Goal: Communication & Community: Answer question/provide support

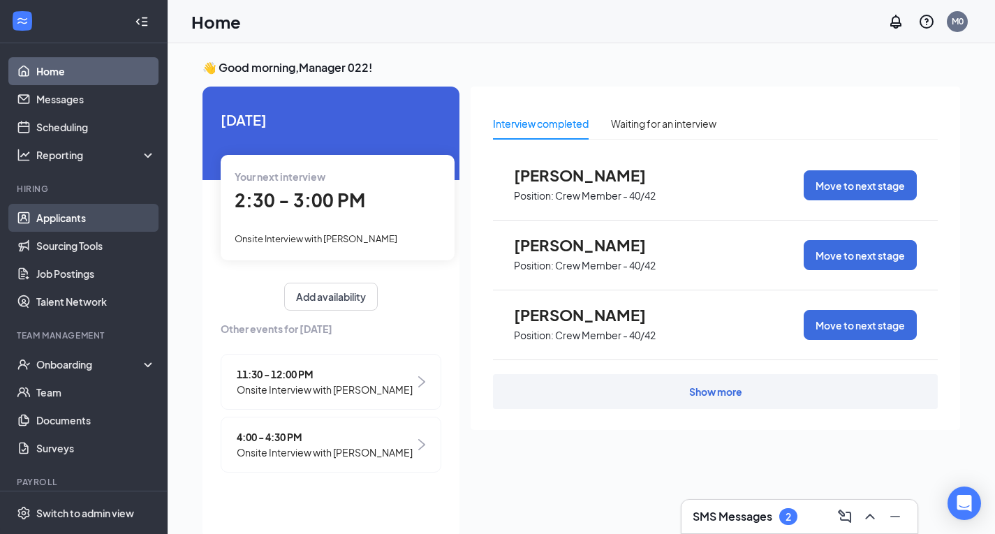
click at [77, 217] on link "Applicants" at bounding box center [95, 218] width 119 height 28
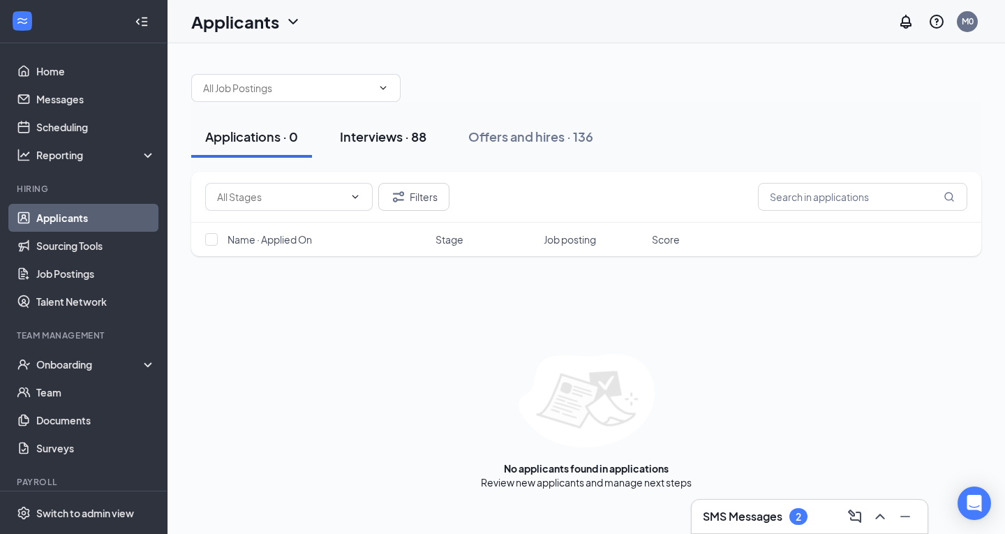
click at [374, 137] on div "Interviews · 88" at bounding box center [383, 136] width 87 height 17
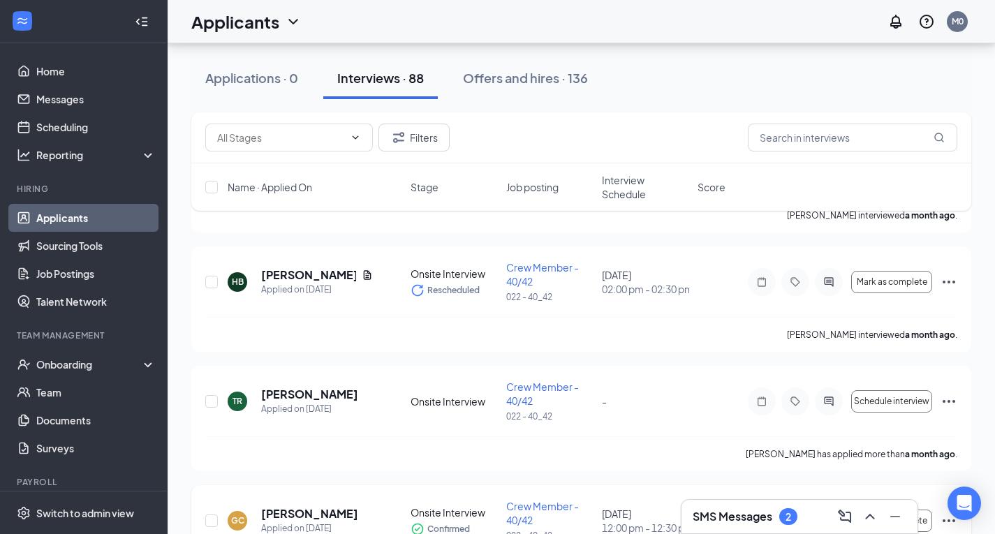
scroll to position [9908, 0]
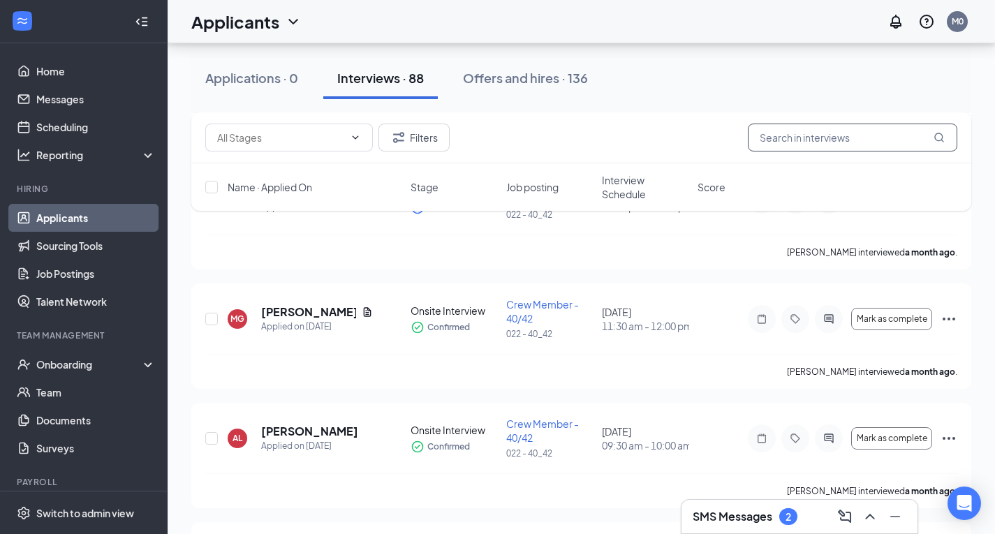
click at [798, 138] on input "text" at bounding box center [852, 138] width 209 height 28
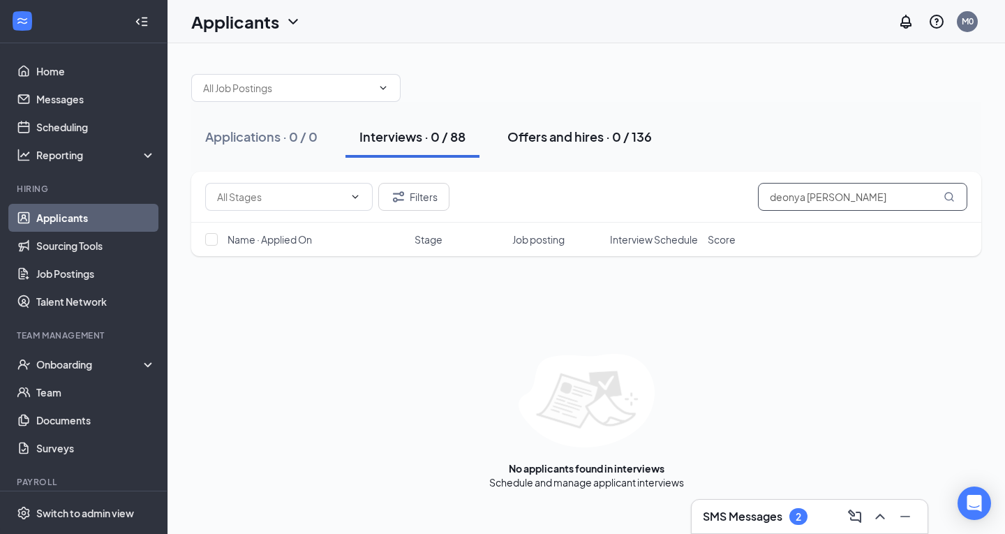
type input "deonya [PERSON_NAME]"
click at [534, 138] on div "Offers and hires · 0 / 136" at bounding box center [579, 136] width 144 height 17
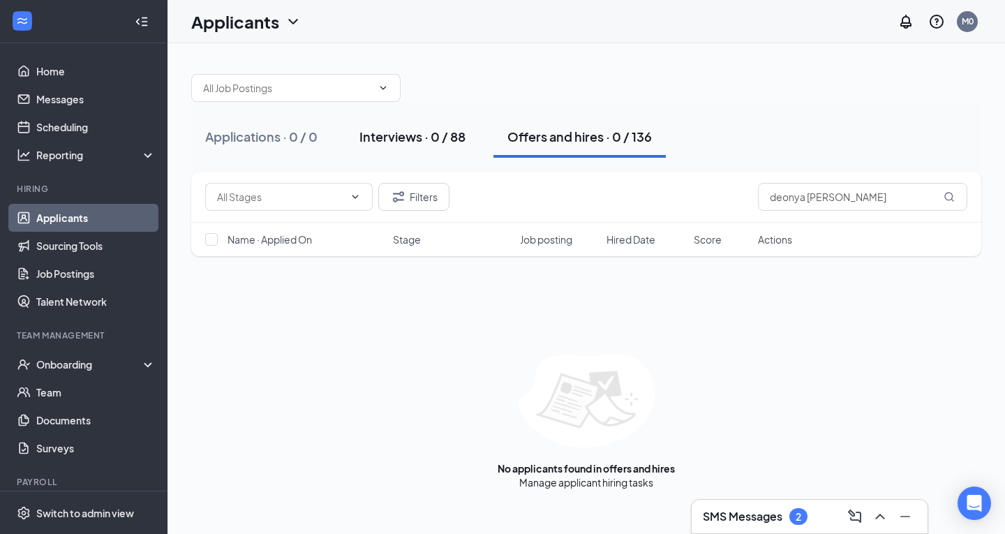
click at [387, 140] on div "Interviews · 0 / 88" at bounding box center [412, 136] width 106 height 17
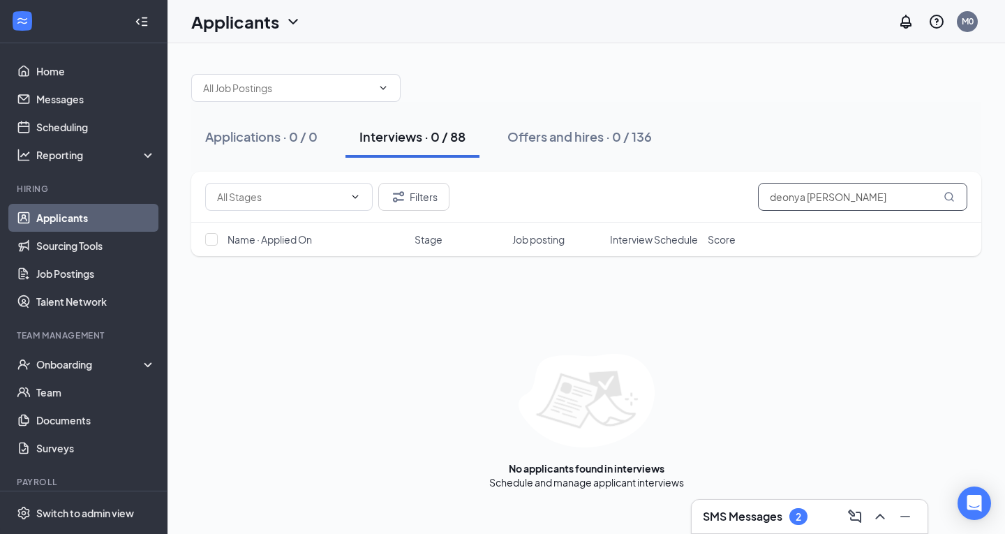
drag, startPoint x: 872, startPoint y: 196, endPoint x: 655, endPoint y: 206, distance: 216.6
click at [655, 206] on div "Filters deonya [PERSON_NAME]" at bounding box center [586, 197] width 762 height 28
type input "d"
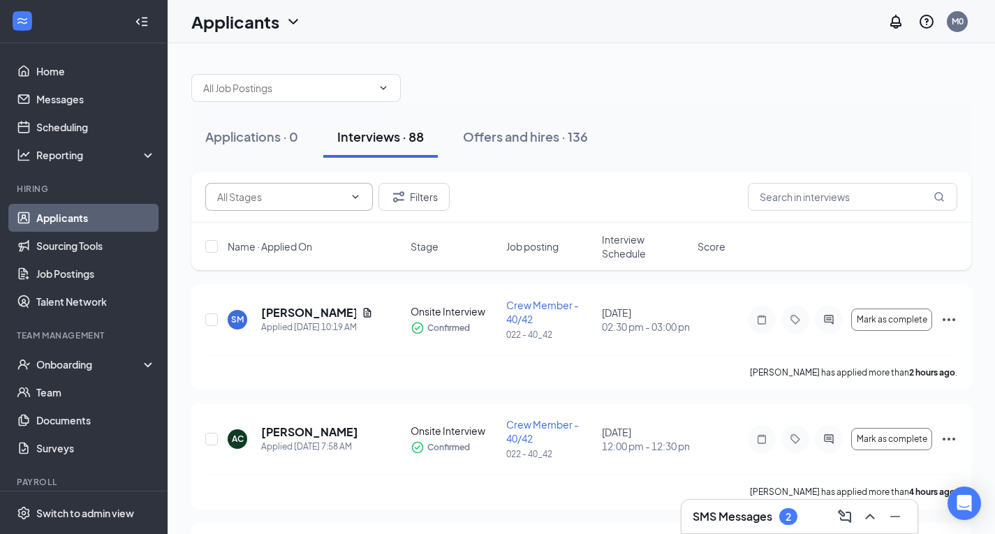
click at [361, 196] on span at bounding box center [289, 197] width 168 height 28
click at [396, 198] on icon "Filter" at bounding box center [398, 196] width 11 height 10
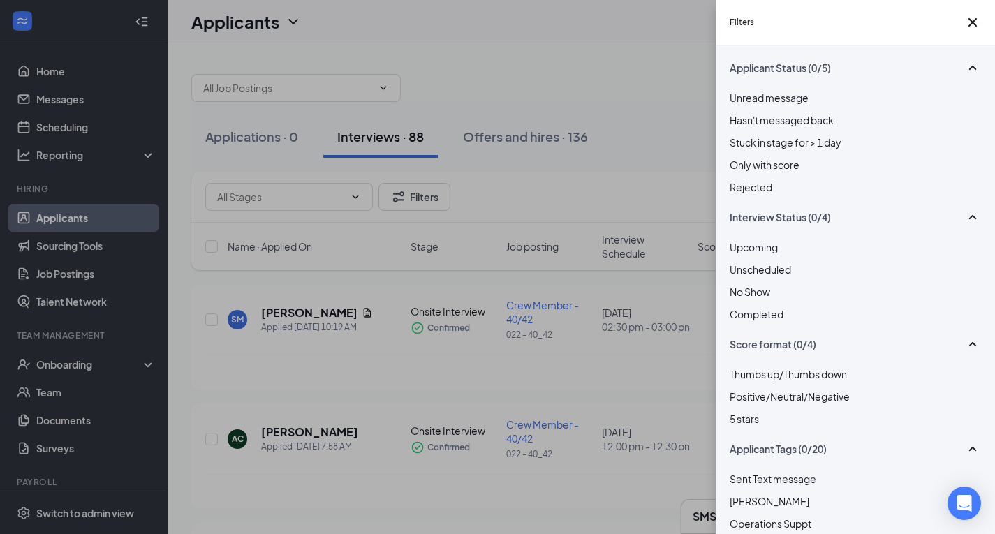
click at [731, 179] on div at bounding box center [854, 179] width 251 height 0
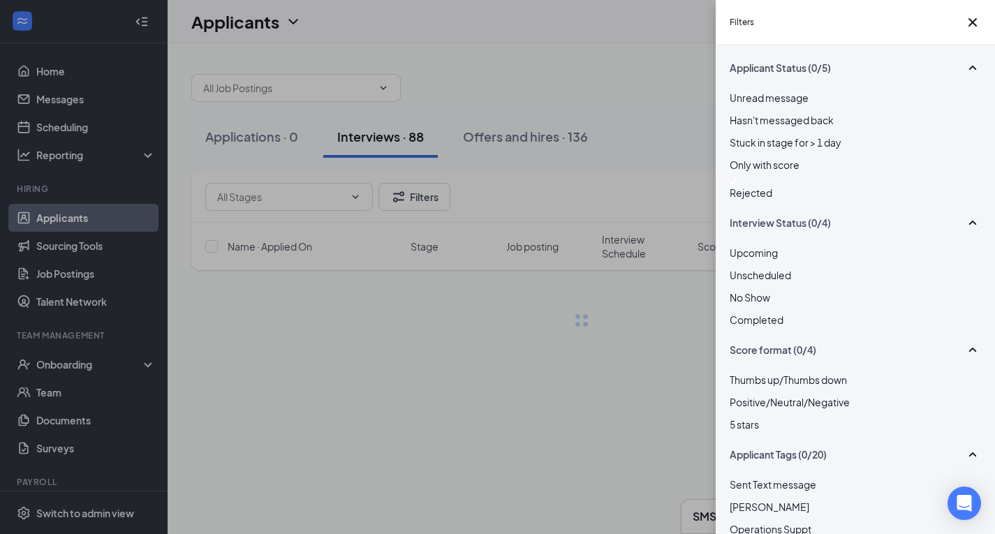
click at [734, 208] on div "Applicant Status (0/5) Unread message Hasn't messaged back Stuck in stage for >…" at bounding box center [854, 289] width 279 height 489
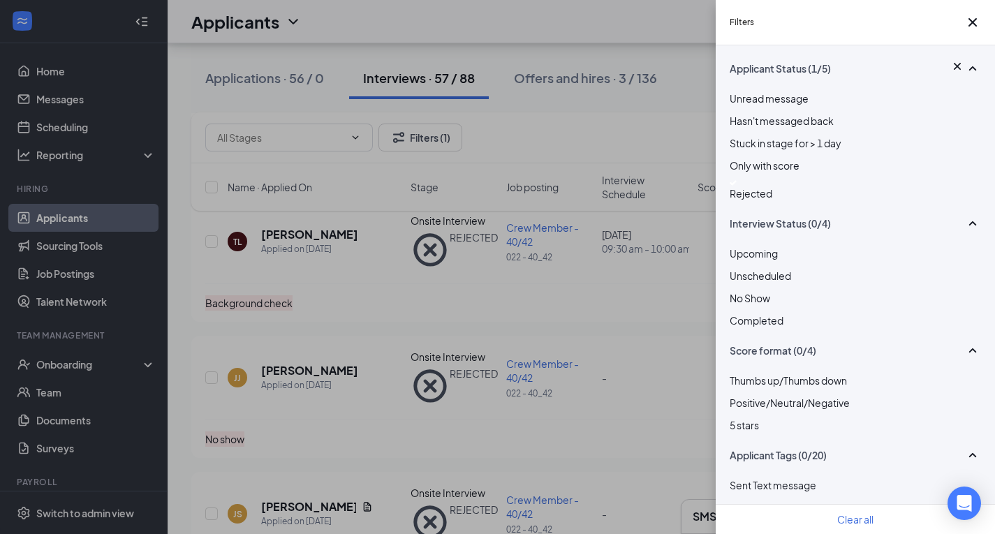
scroll to position [3141, 0]
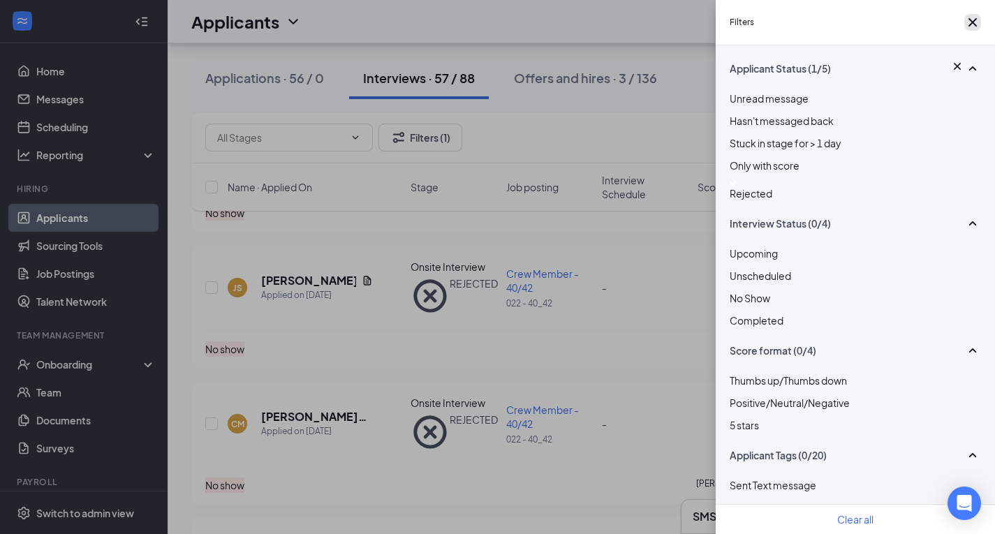
click at [968, 19] on icon "Cross" at bounding box center [972, 22] width 17 height 17
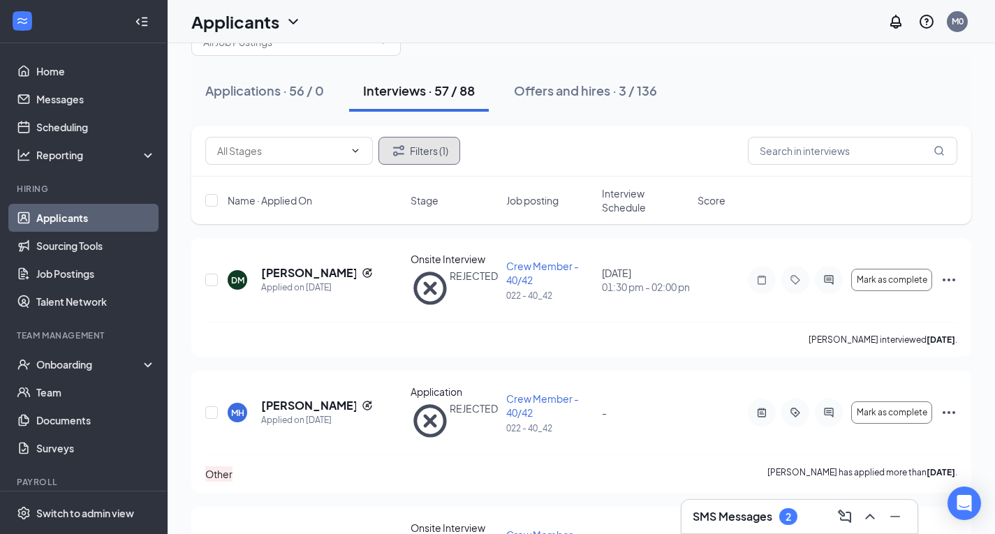
scroll to position [0, 0]
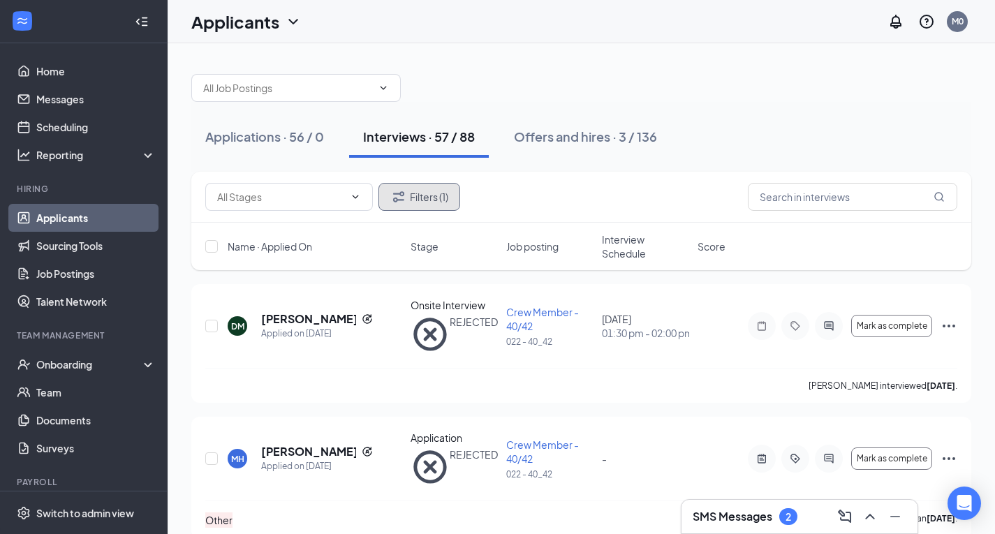
click at [393, 195] on icon "Filter" at bounding box center [398, 196] width 17 height 17
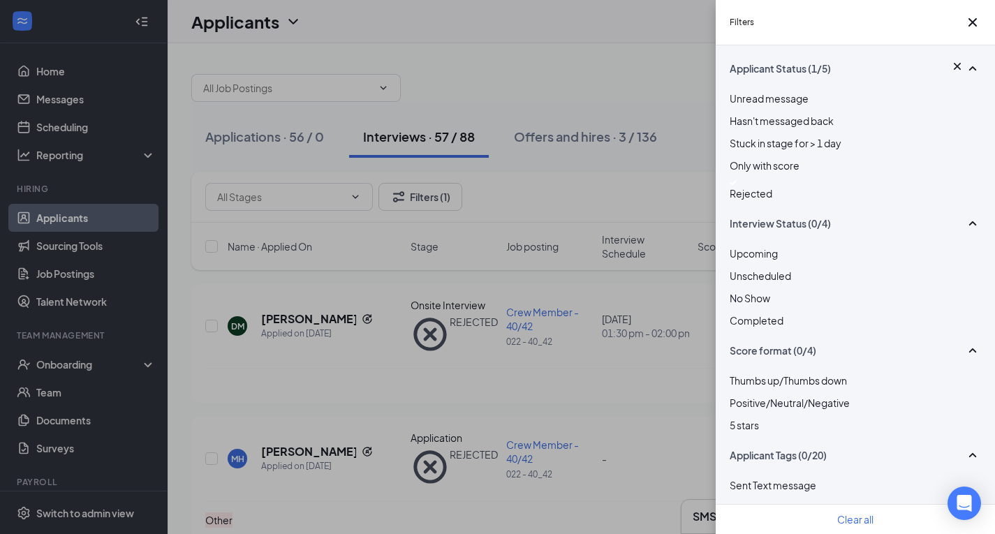
click at [732, 186] on div at bounding box center [854, 183] width 251 height 6
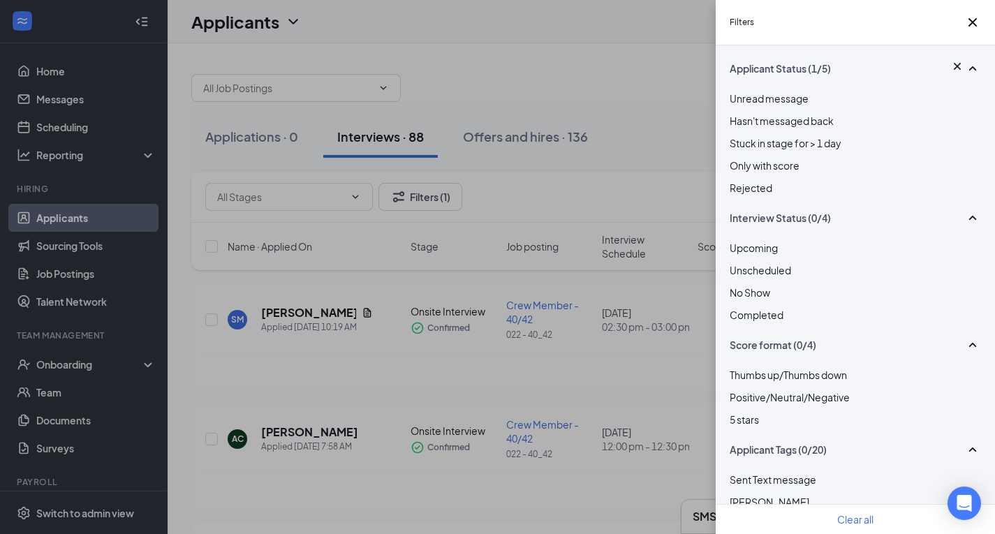
click at [738, 180] on div at bounding box center [854, 180] width 251 height 0
click at [375, 82] on div "Filters Applicant Status (0/5) Unread message Hasn't messaged back Stuck in sta…" at bounding box center [497, 267] width 995 height 534
click at [592, 87] on div "Filters Applicant Status (0/5) Unread message Hasn't messaged back Stuck in sta…" at bounding box center [497, 267] width 995 height 534
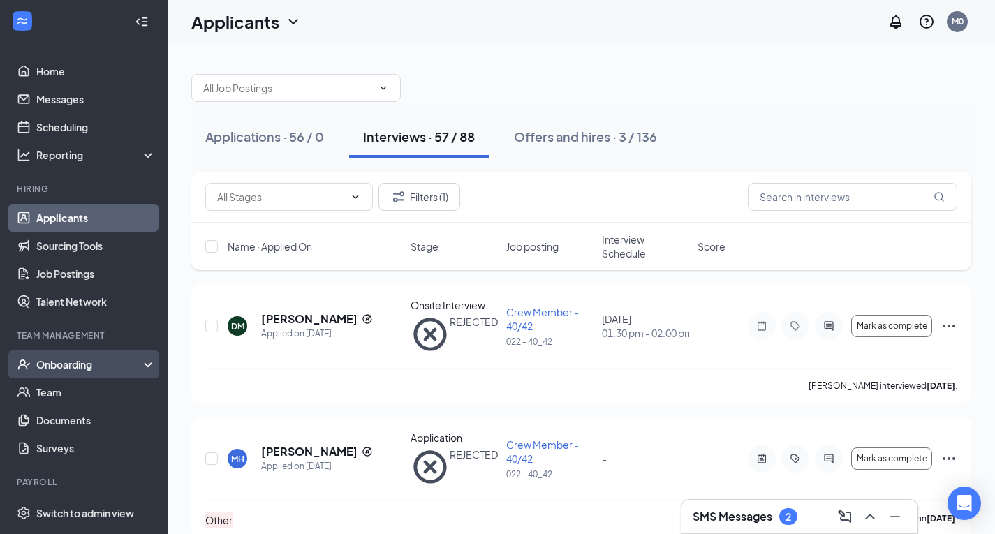
click at [58, 367] on div "Onboarding" at bounding box center [89, 364] width 107 height 14
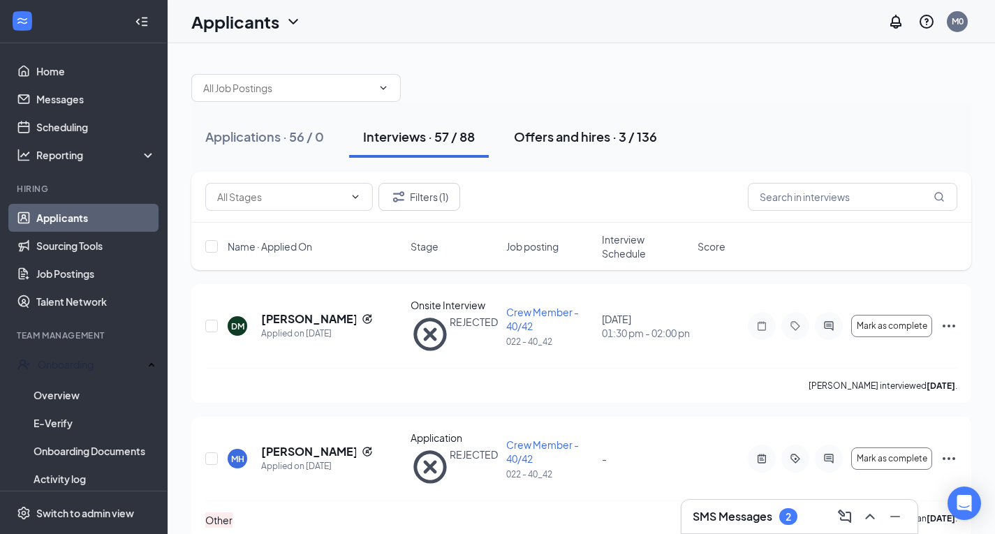
click at [577, 137] on div "Offers and hires · 3 / 136" at bounding box center [585, 136] width 143 height 17
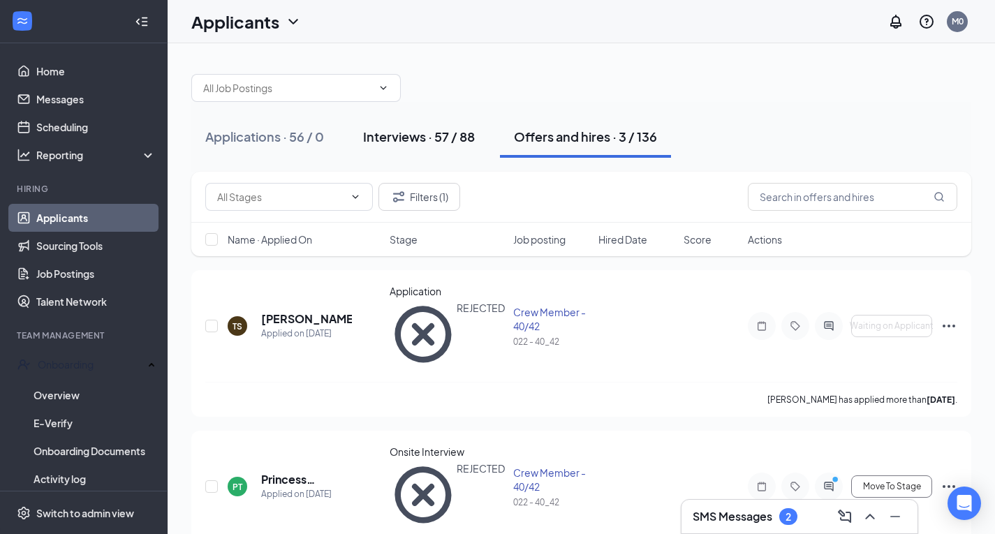
click at [423, 135] on div "Interviews · 57 / 88" at bounding box center [419, 136] width 112 height 17
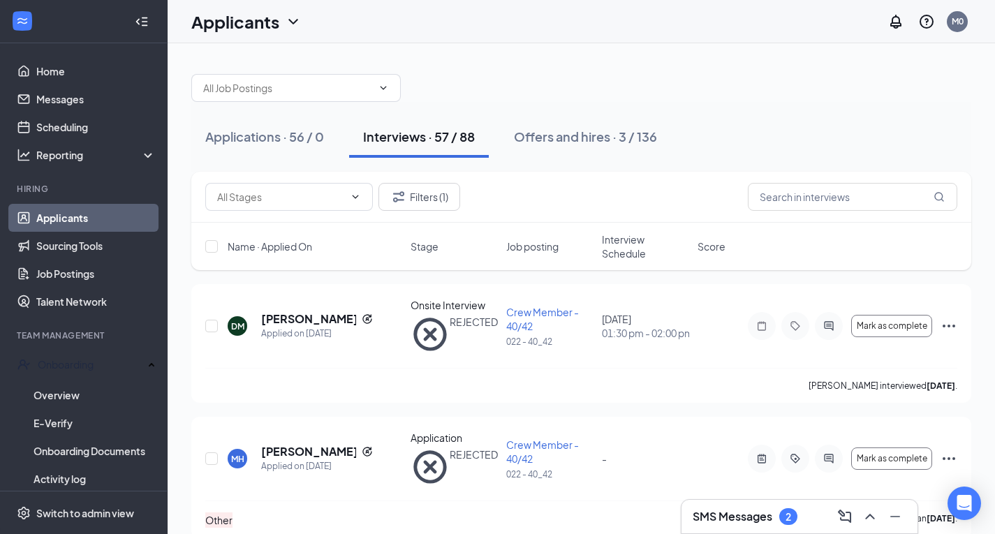
click at [423, 135] on div "Interviews · 57 / 88" at bounding box center [419, 136] width 112 height 17
click at [385, 198] on button "Filters (1)" at bounding box center [419, 197] width 82 height 28
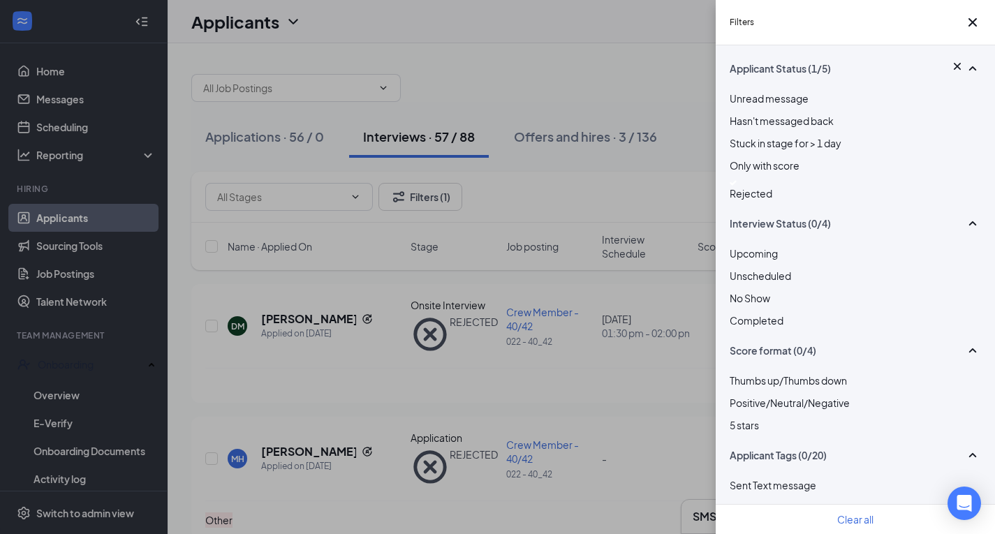
click at [735, 186] on img at bounding box center [732, 183] width 7 height 6
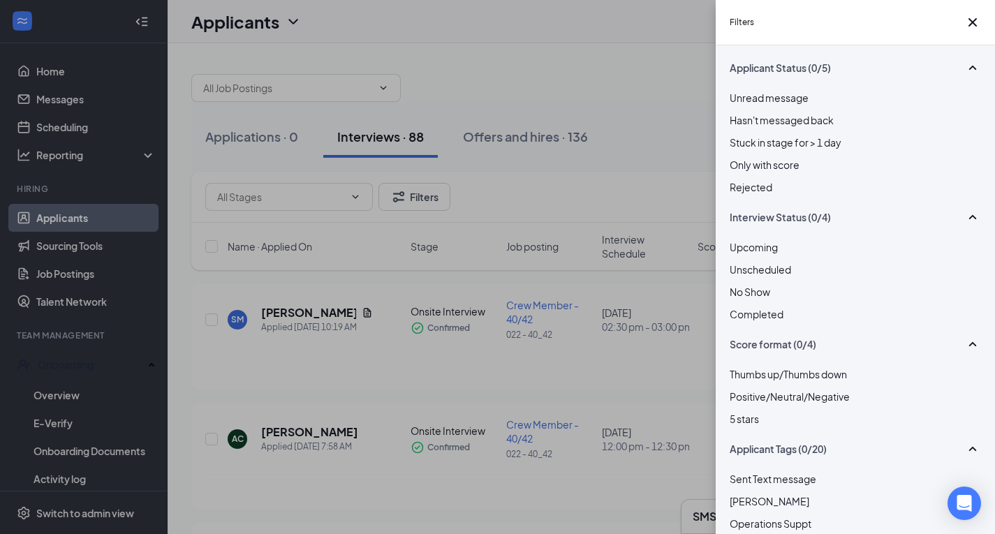
click at [688, 80] on div "Filters Applicant Status (0/5) Unread message Hasn't messaged back Stuck in sta…" at bounding box center [497, 267] width 995 height 534
click at [968, 25] on icon "Cross" at bounding box center [972, 22] width 8 height 8
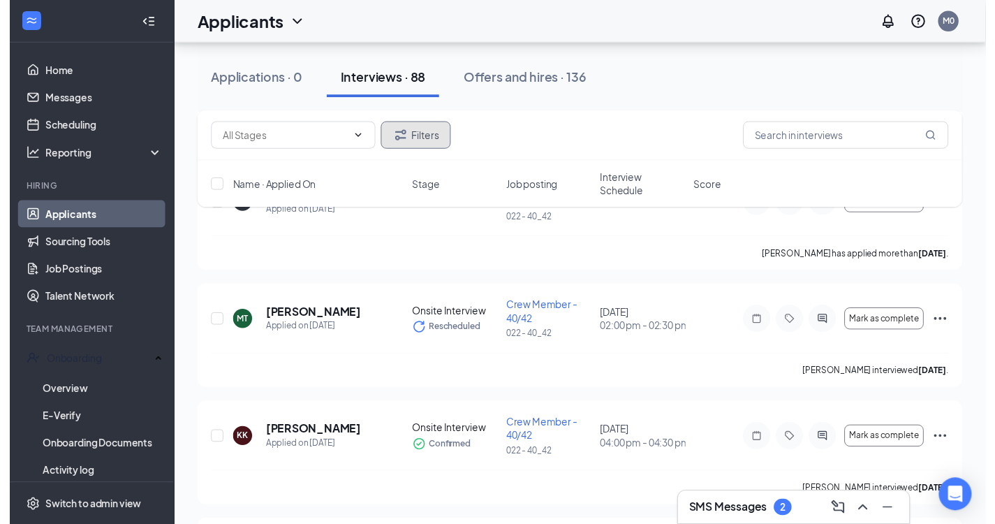
scroll to position [3839, 0]
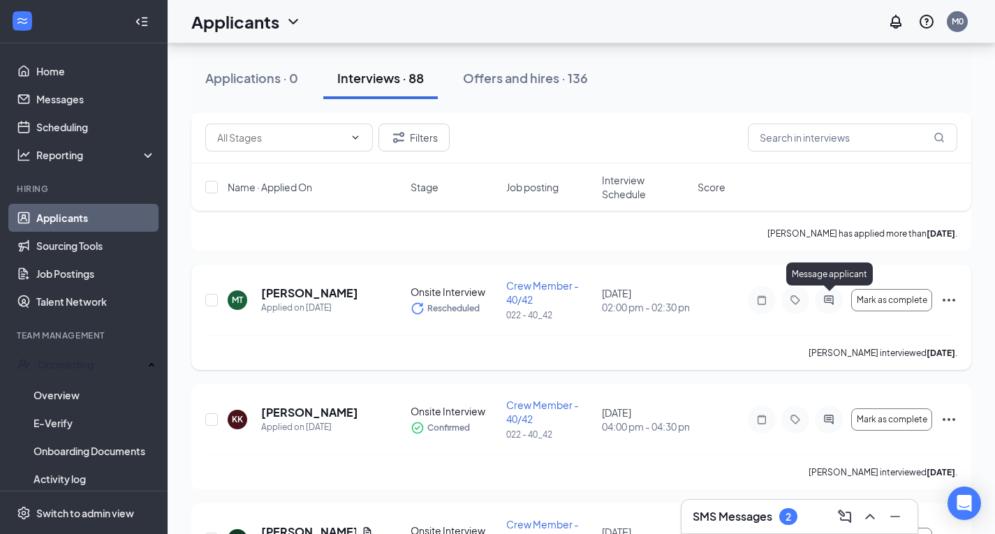
click at [829, 301] on icon "ActiveChat" at bounding box center [828, 300] width 17 height 11
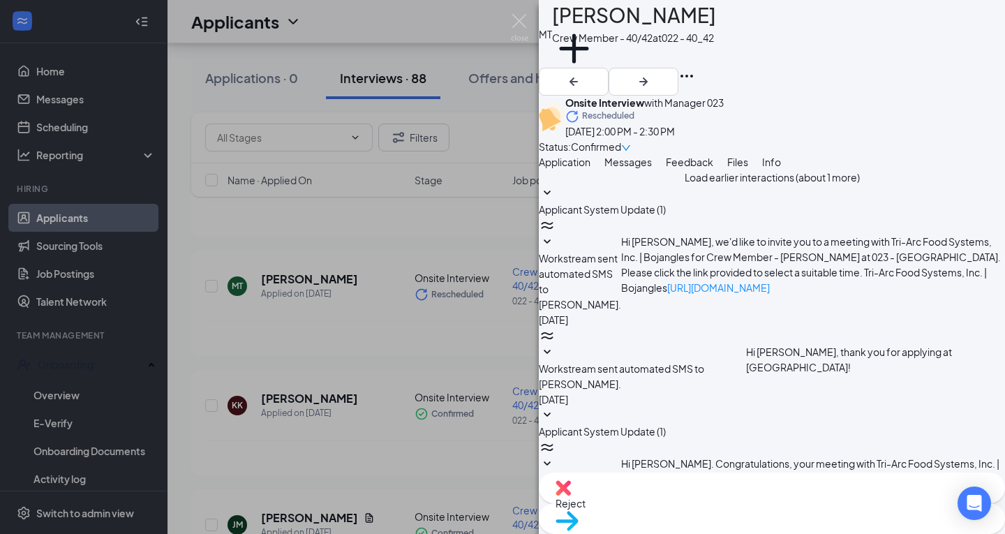
click at [510, 10] on div "MT [PERSON_NAME] Crew Member - 40/42 at 022 - 40_42 Add a tag Onsite Interview …" at bounding box center [502, 267] width 1005 height 534
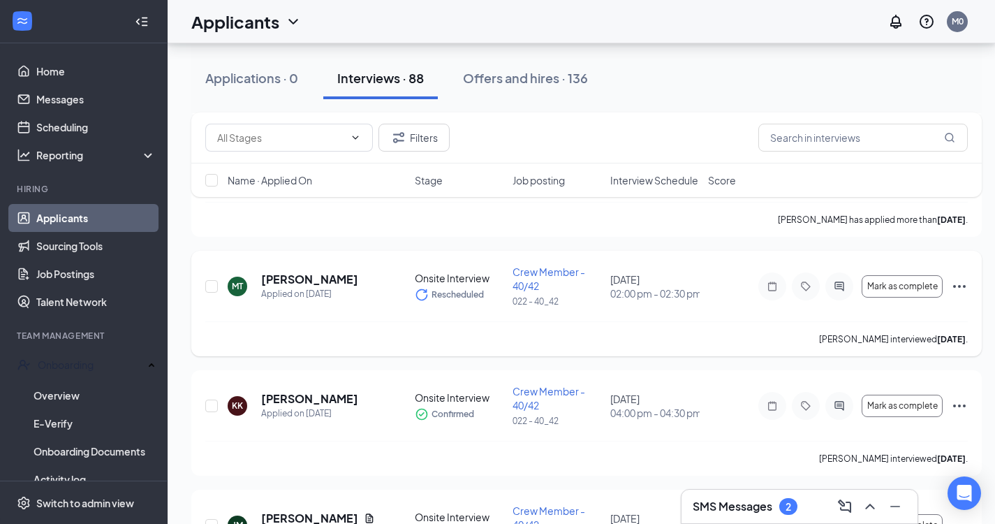
click at [961, 287] on icon "Ellipses" at bounding box center [959, 286] width 17 height 17
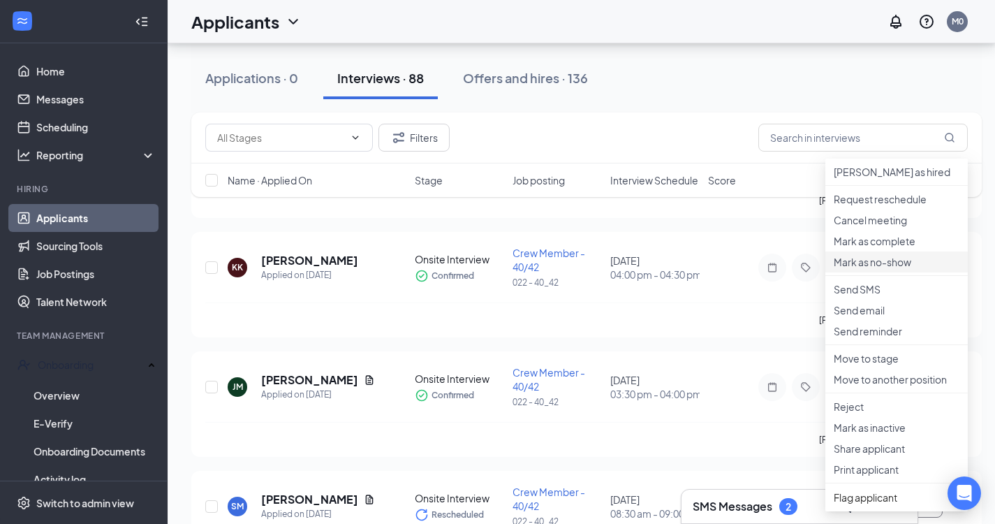
scroll to position [3979, 0]
click at [874, 364] on p "Move to stage" at bounding box center [896, 357] width 126 height 14
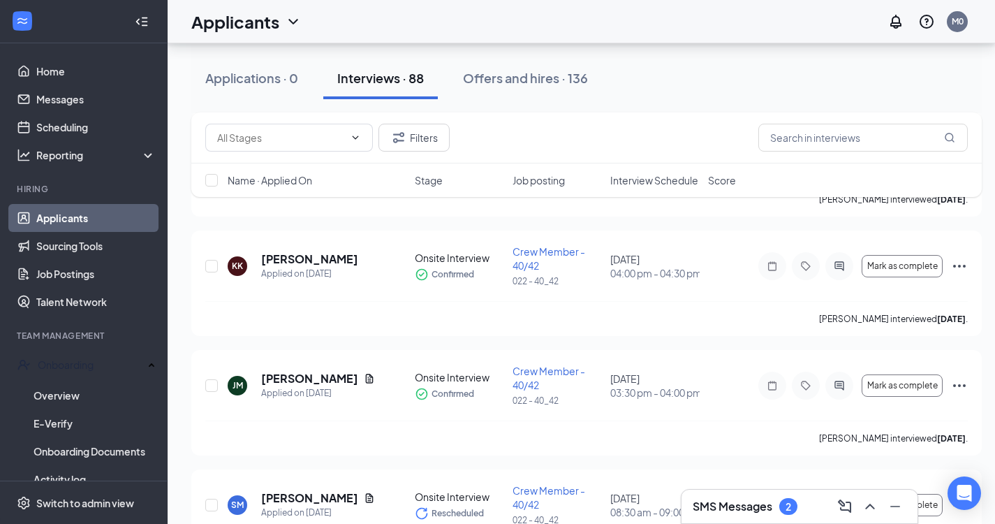
type input "Rate Sign Sheet (next stage)"
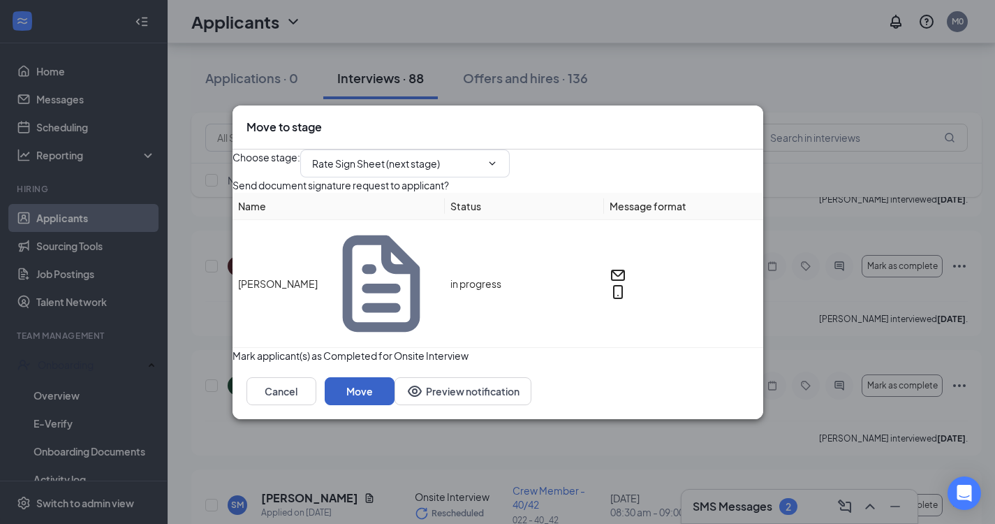
click at [394, 394] on button "Move" at bounding box center [360, 391] width 70 height 28
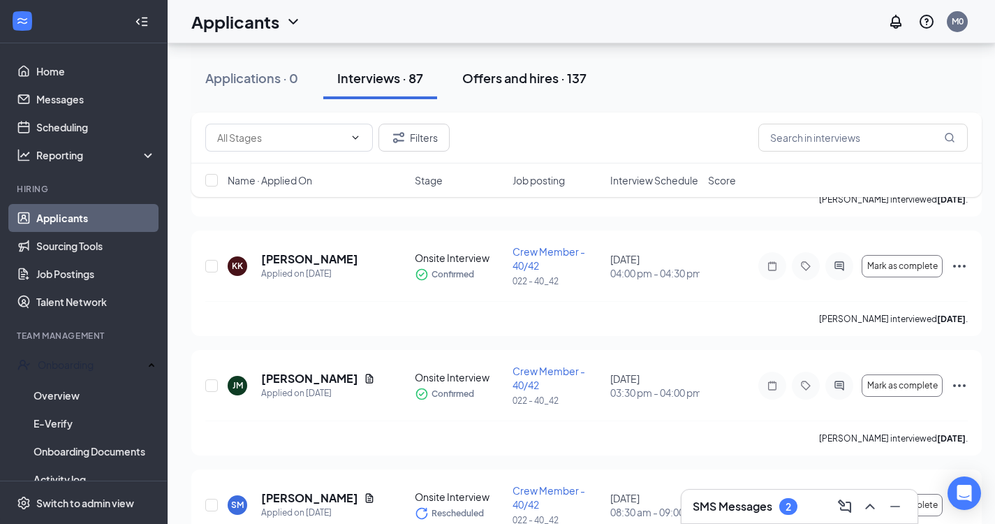
click at [497, 75] on div "Offers and hires · 137" at bounding box center [524, 77] width 124 height 17
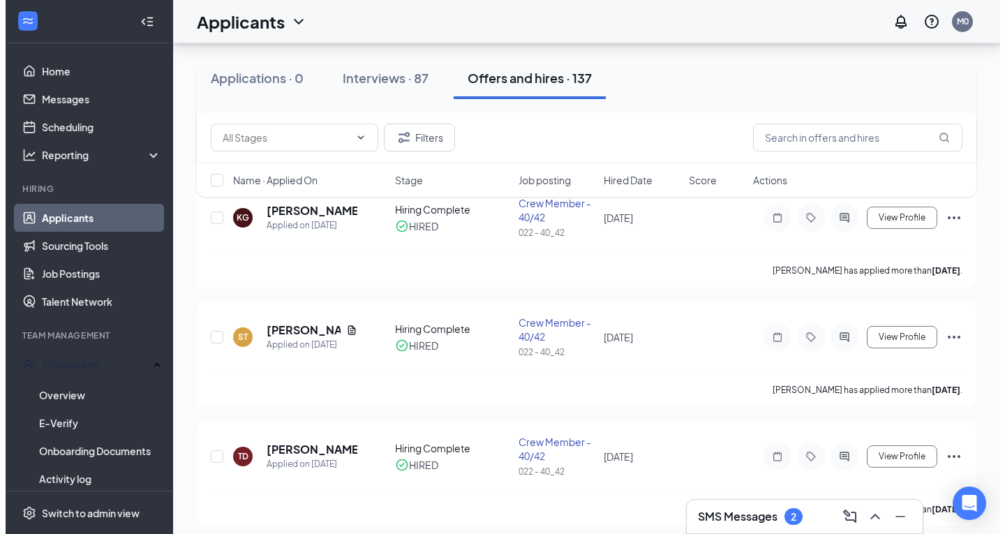
scroll to position [209, 0]
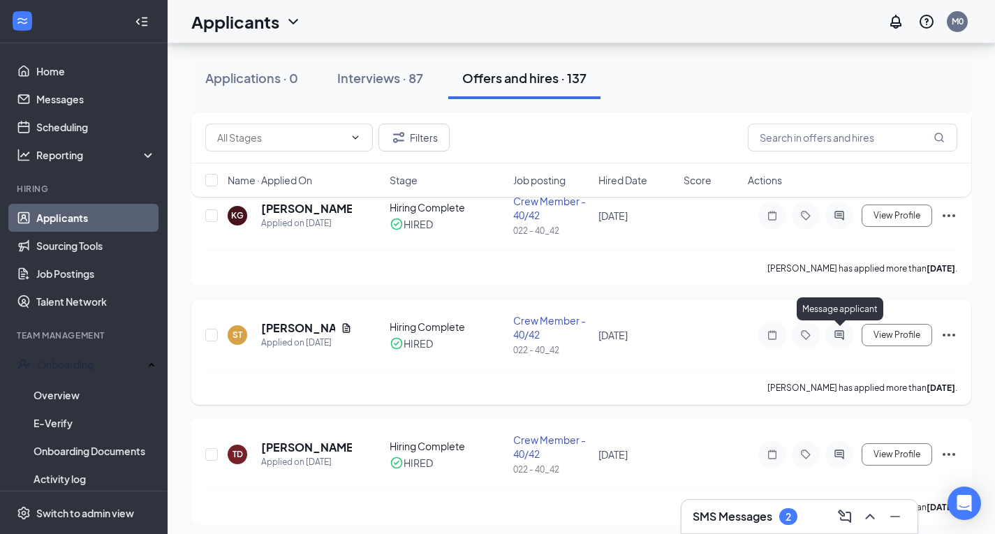
click at [839, 335] on icon "ActiveChat" at bounding box center [838, 334] width 9 height 9
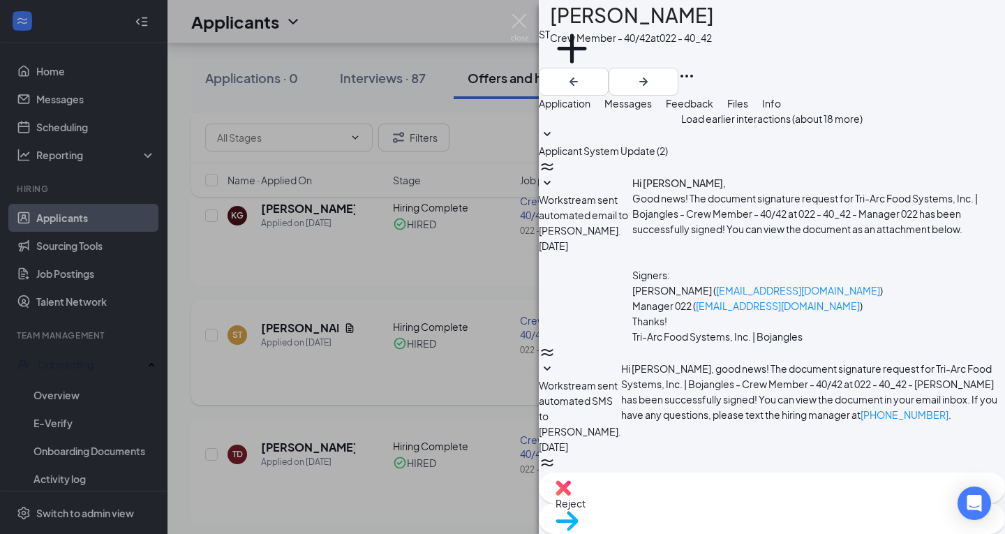
scroll to position [363, 0]
type textarea "e"
type textarea "Hello ! Can you work on Saturdays and Sundays"
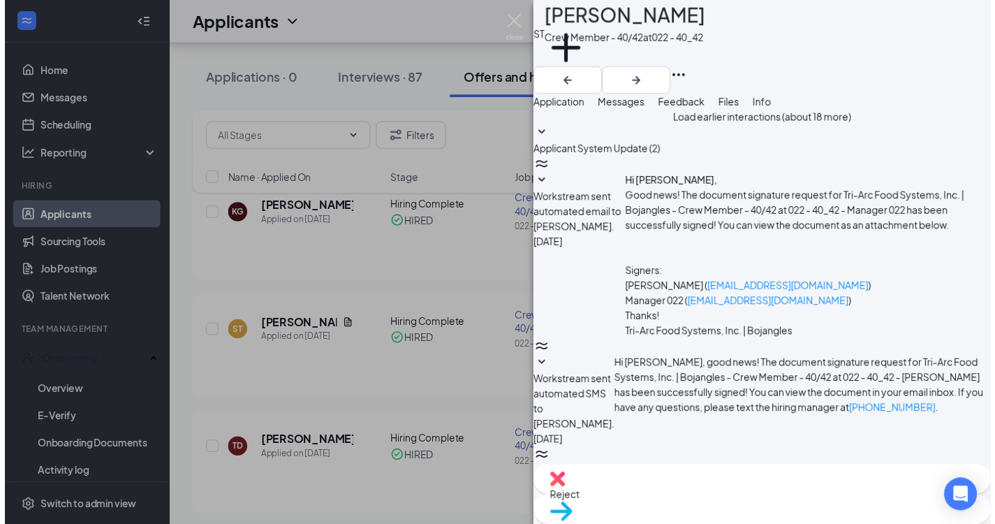
scroll to position [452, 0]
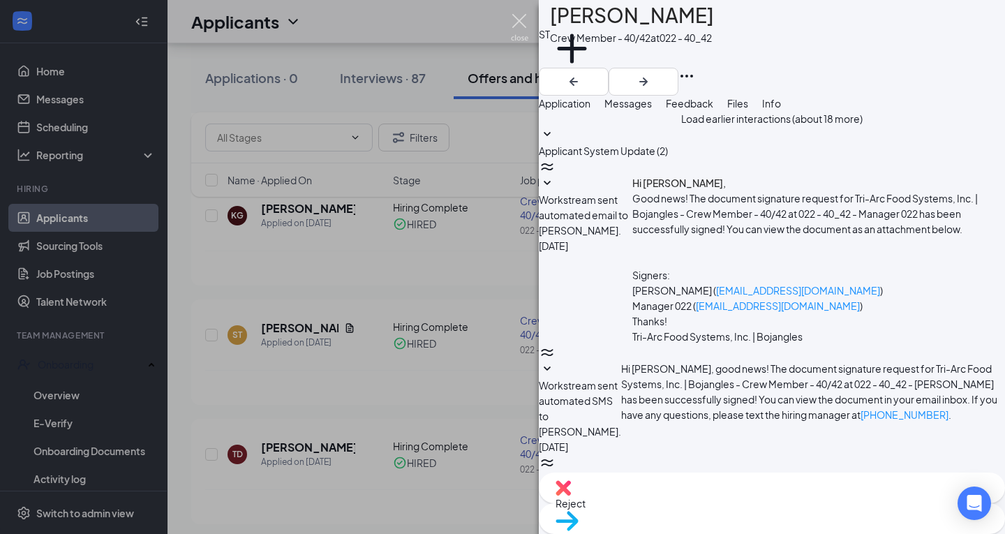
click at [521, 19] on img at bounding box center [519, 27] width 17 height 27
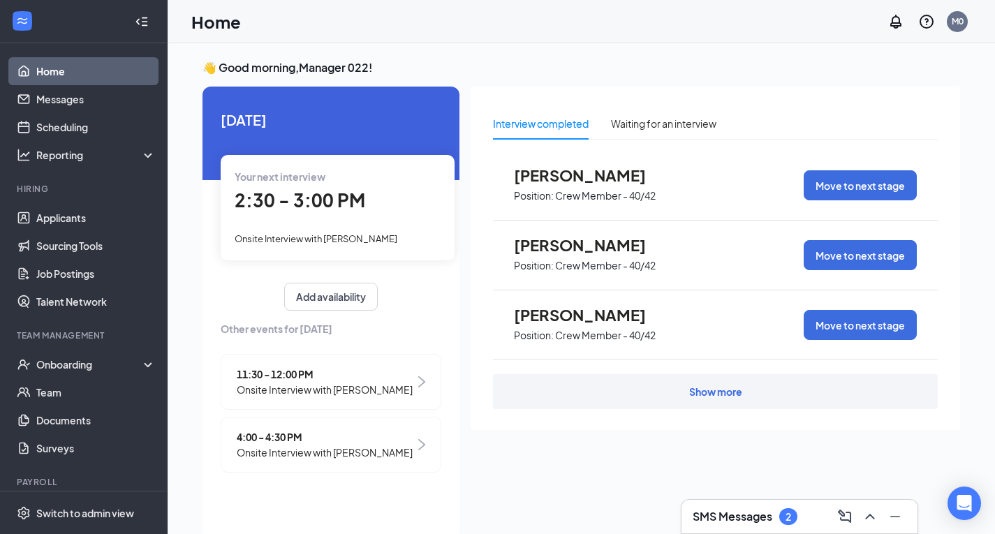
click at [731, 518] on h3 "SMS Messages" at bounding box center [732, 516] width 80 height 15
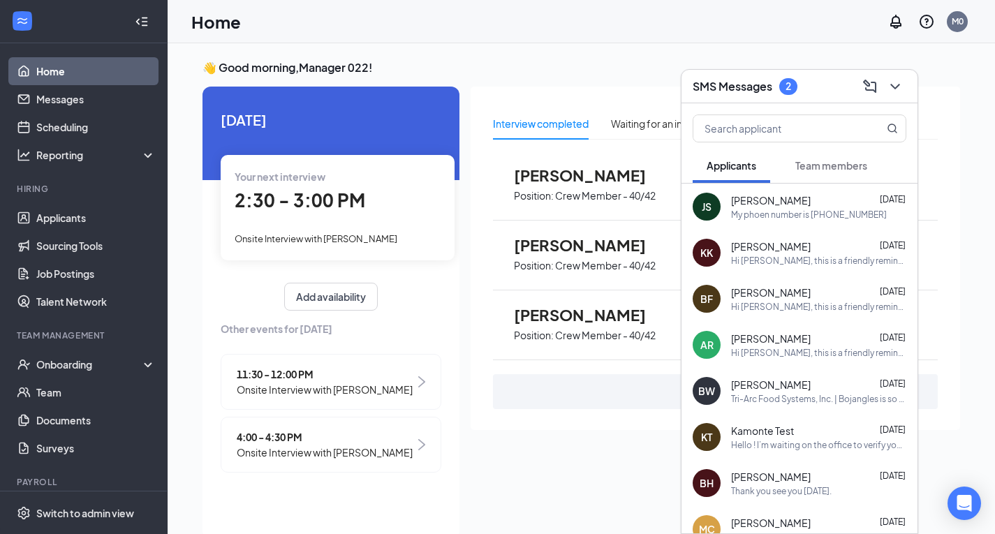
click at [831, 170] on span "Team members" at bounding box center [831, 165] width 72 height 13
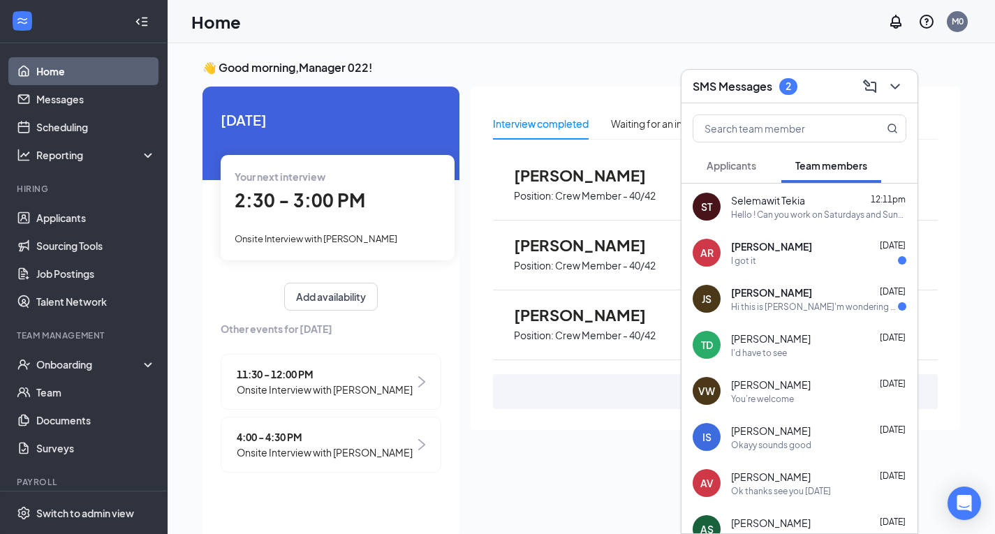
click at [788, 297] on div "[PERSON_NAME] [DATE]" at bounding box center [818, 292] width 175 height 14
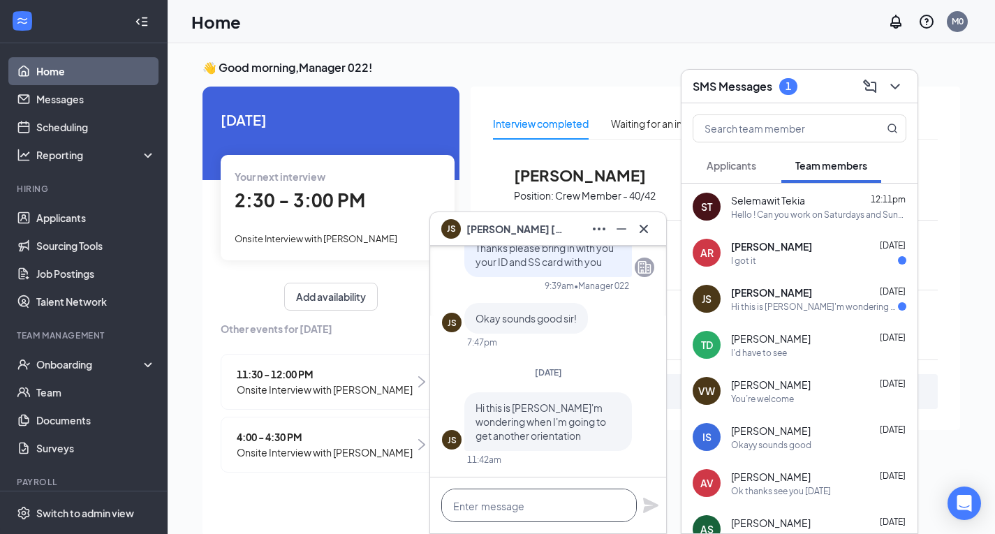
click at [514, 501] on textarea at bounding box center [538, 506] width 195 height 34
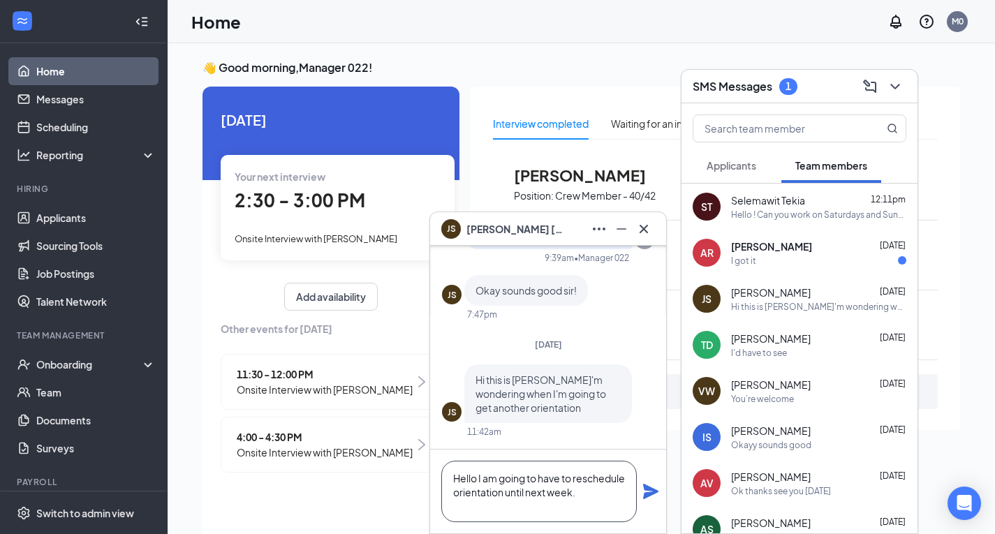
type textarea "Hello I am going to have to reschedule orientation until next week."
click at [645, 485] on icon "Plane" at bounding box center [650, 491] width 15 height 15
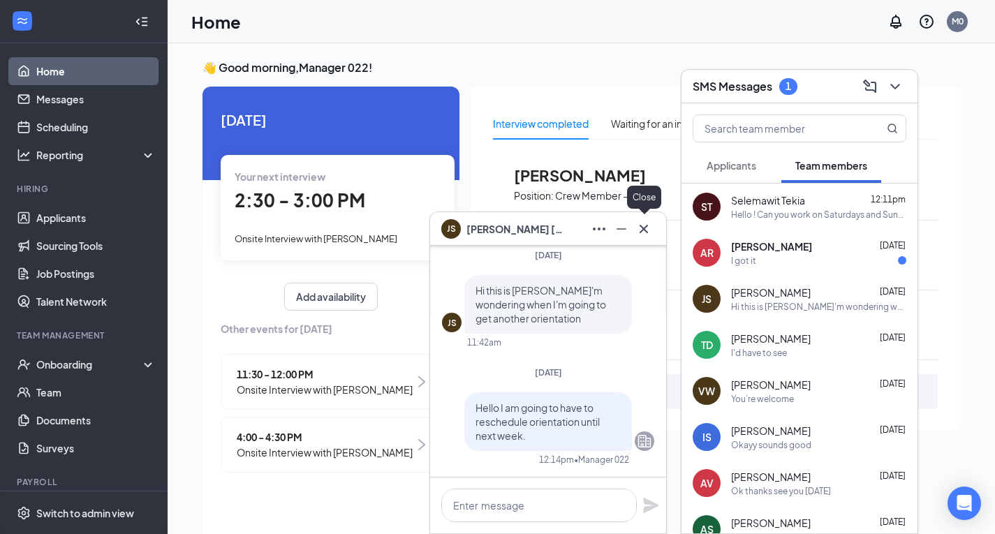
scroll to position [0, 0]
click at [644, 227] on icon "Cross" at bounding box center [643, 229] width 17 height 17
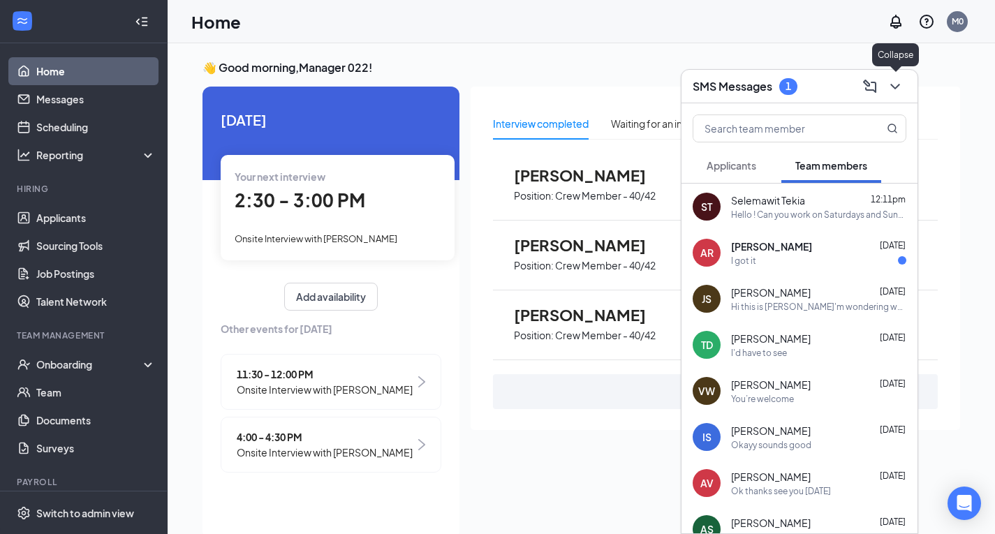
click at [889, 87] on icon "ChevronDown" at bounding box center [895, 86] width 17 height 17
